Goal: Task Accomplishment & Management: Complete application form

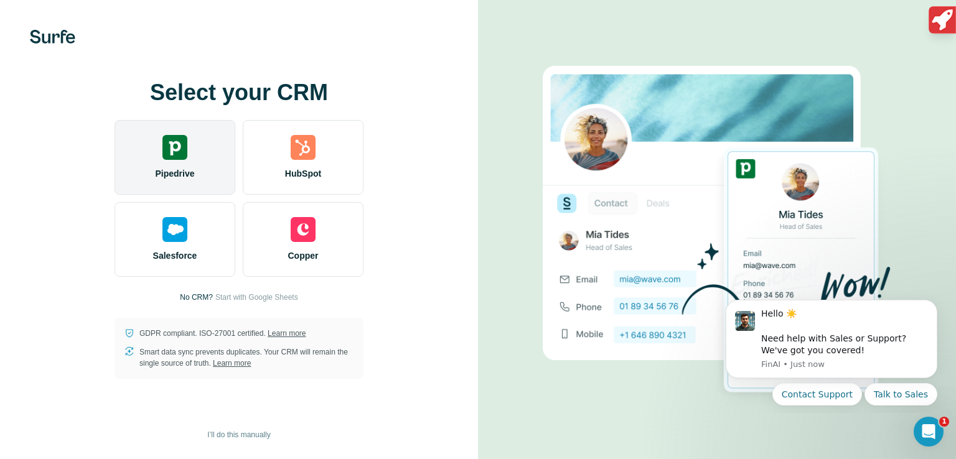
click at [178, 136] on img at bounding box center [174, 147] width 25 height 25
click at [170, 133] on div "Pipedrive" at bounding box center [175, 157] width 121 height 75
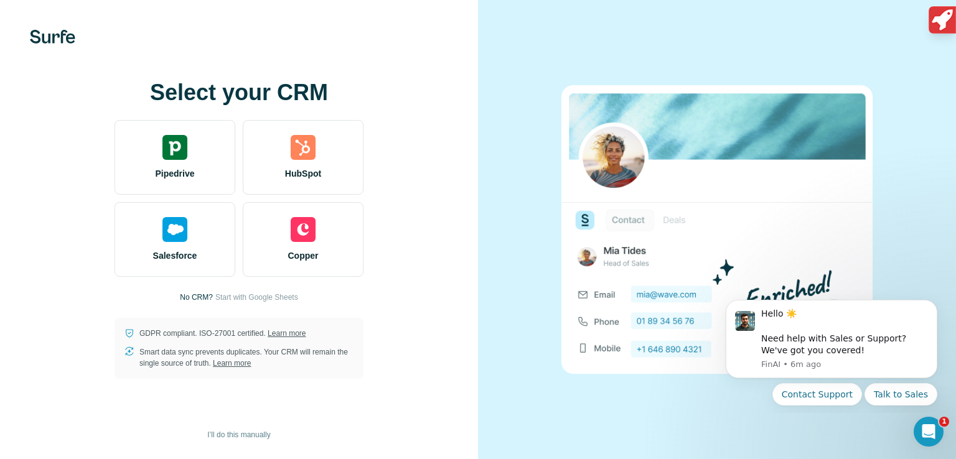
click at [914, 182] on div at bounding box center [717, 229] width 478 height 459
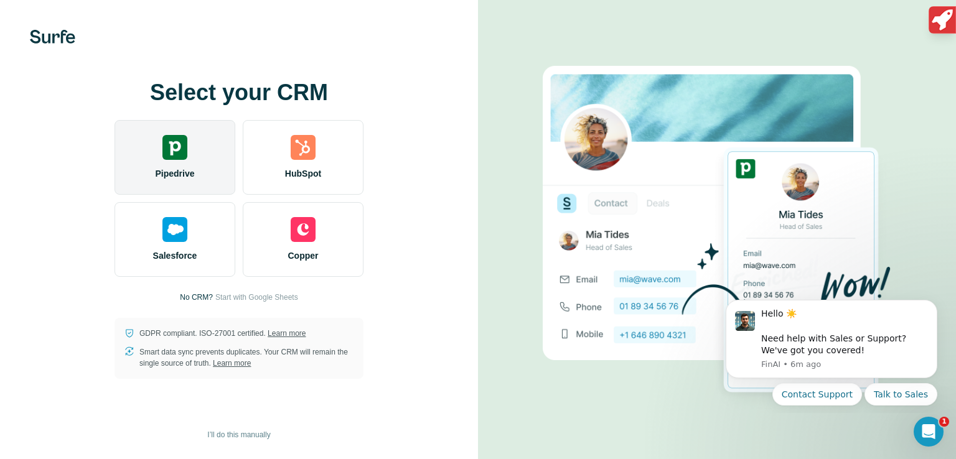
click at [155, 144] on div "Pipedrive" at bounding box center [175, 157] width 121 height 75
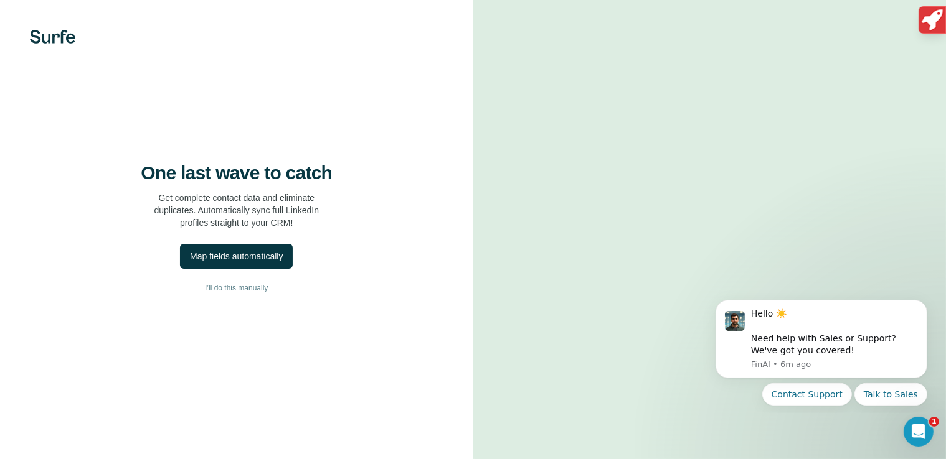
click at [571, 129] on video at bounding box center [709, 230] width 403 height 202
